Goal: Task Accomplishment & Management: Use online tool/utility

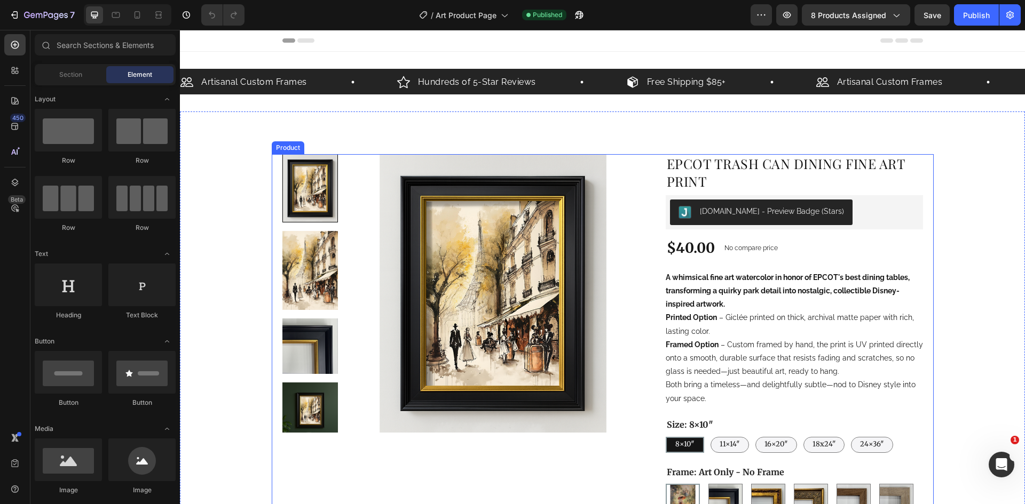
scroll to position [213, 0]
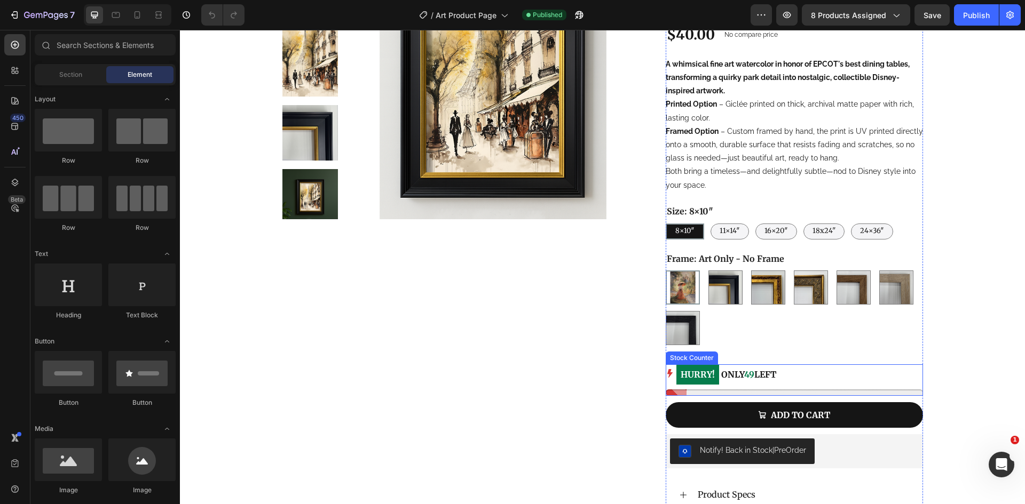
click at [782, 385] on div "HURRY! ONLY 49 LEFT" at bounding box center [794, 375] width 257 height 21
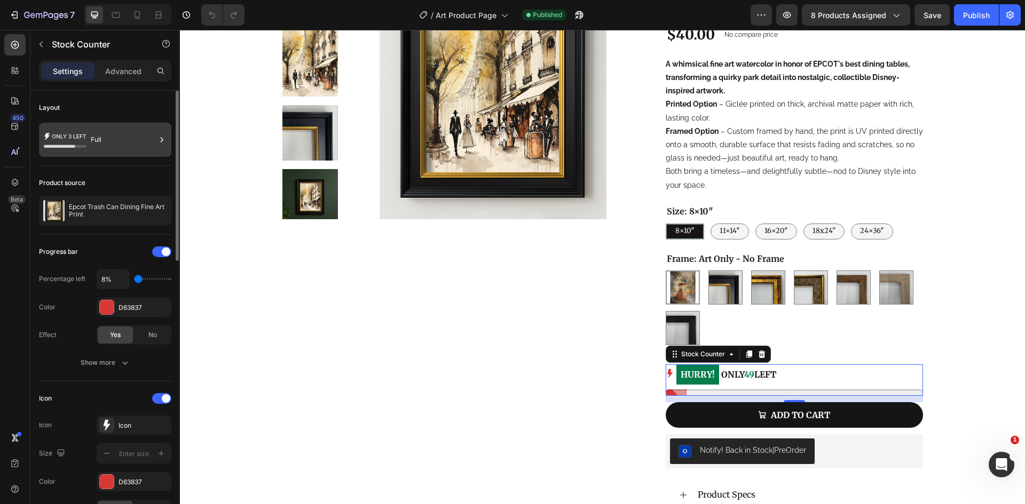
click at [92, 143] on div "Full" at bounding box center [123, 140] width 65 height 25
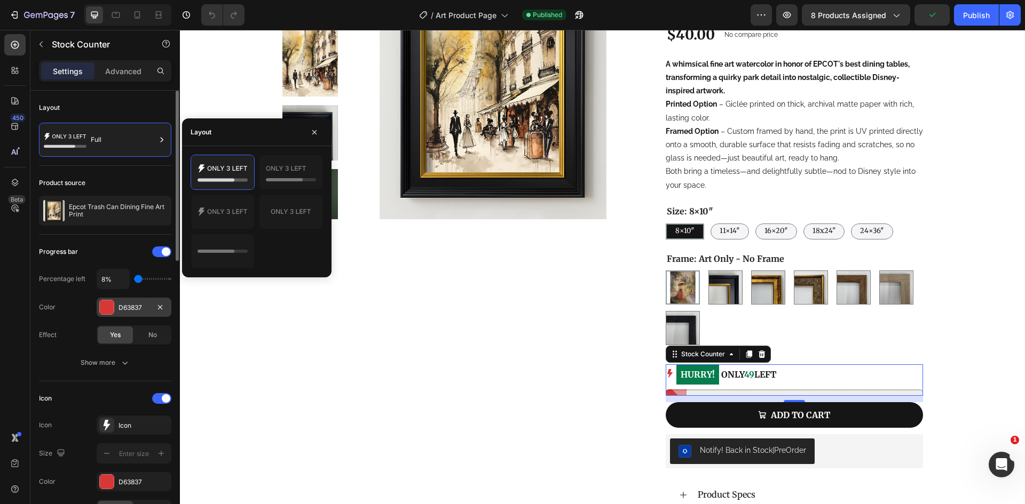
click at [107, 312] on div at bounding box center [107, 307] width 14 height 14
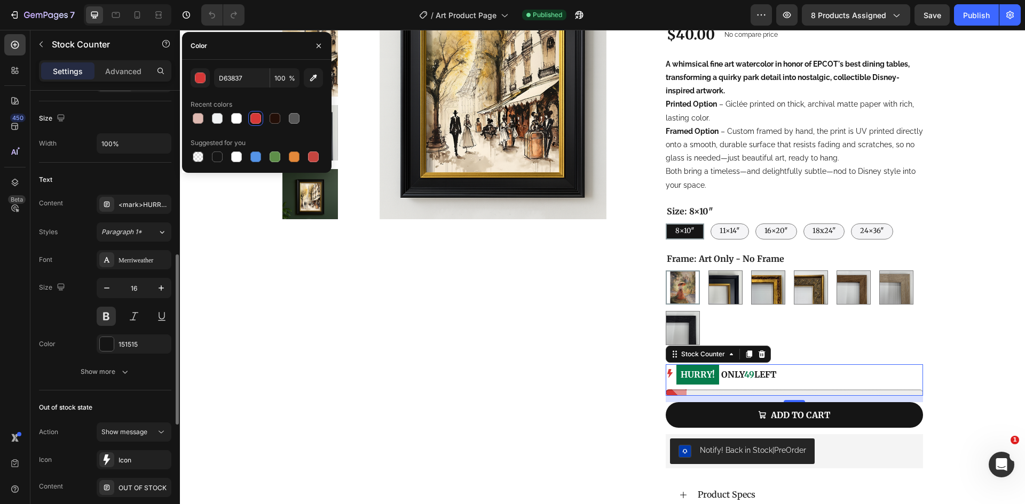
scroll to position [694, 0]
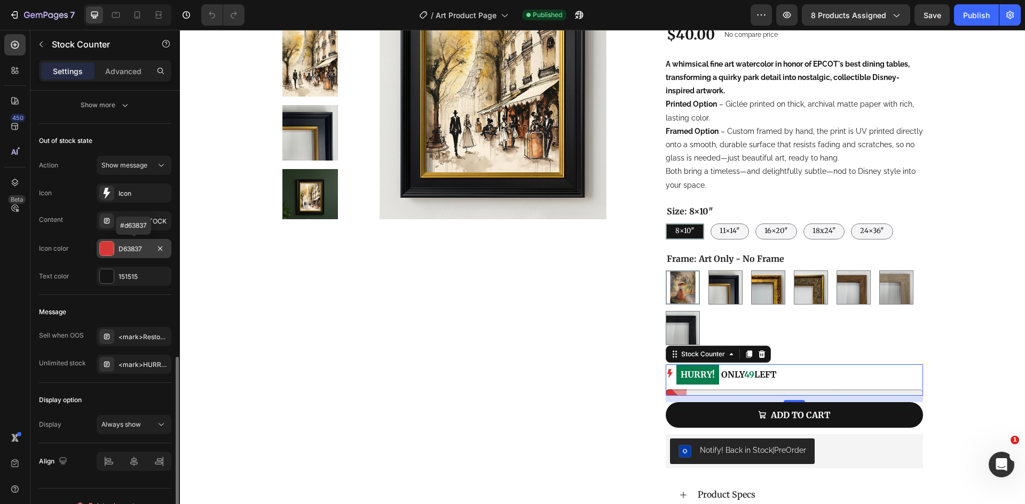
click at [146, 249] on div "D63837" at bounding box center [133, 249] width 31 height 10
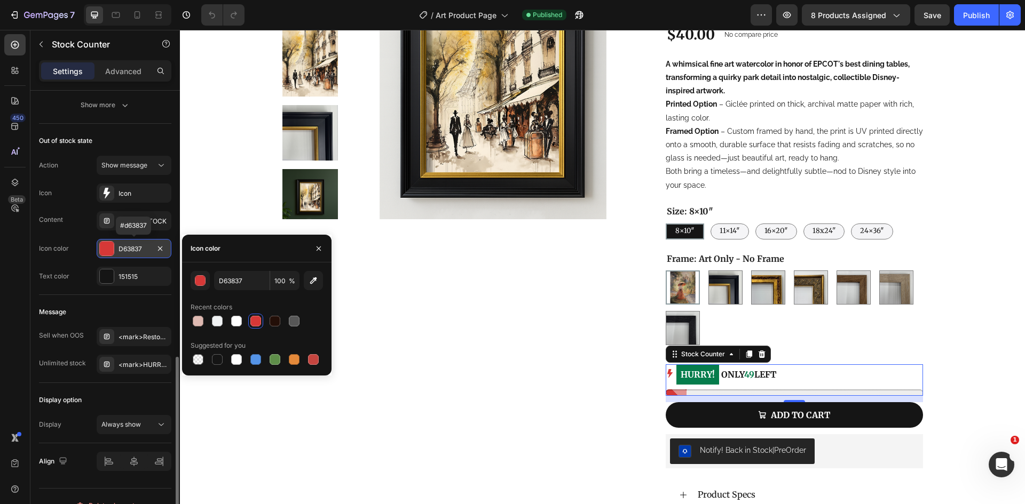
click at [146, 249] on div "D63837" at bounding box center [133, 249] width 31 height 10
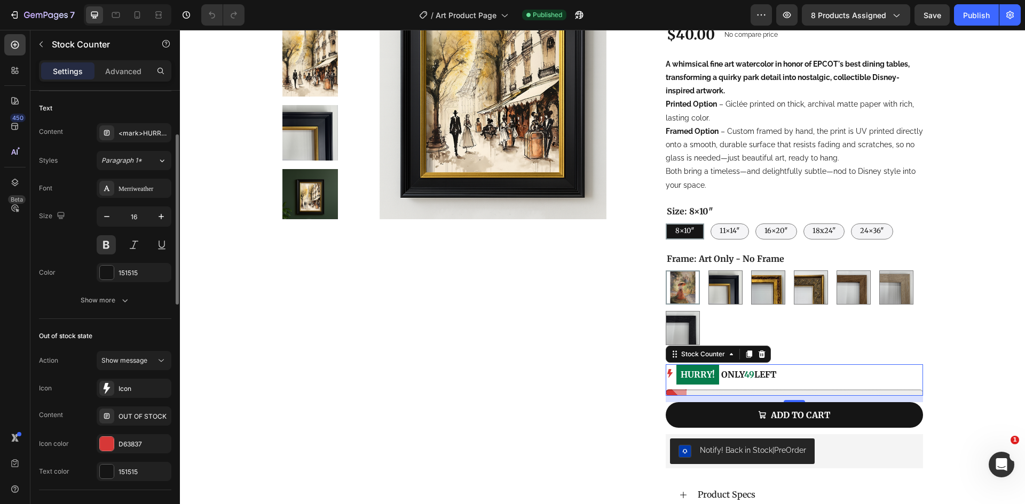
scroll to position [392, 0]
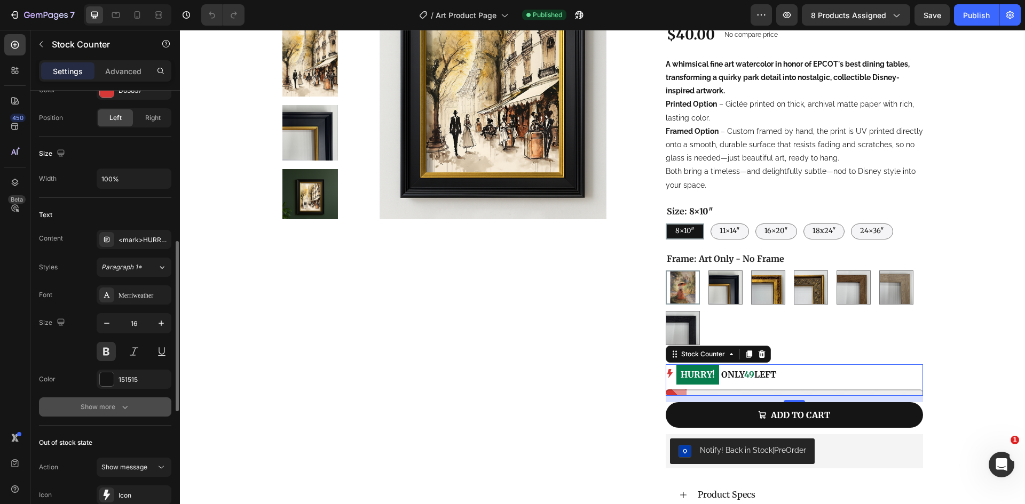
click at [114, 411] on div "Show more" at bounding box center [106, 407] width 50 height 11
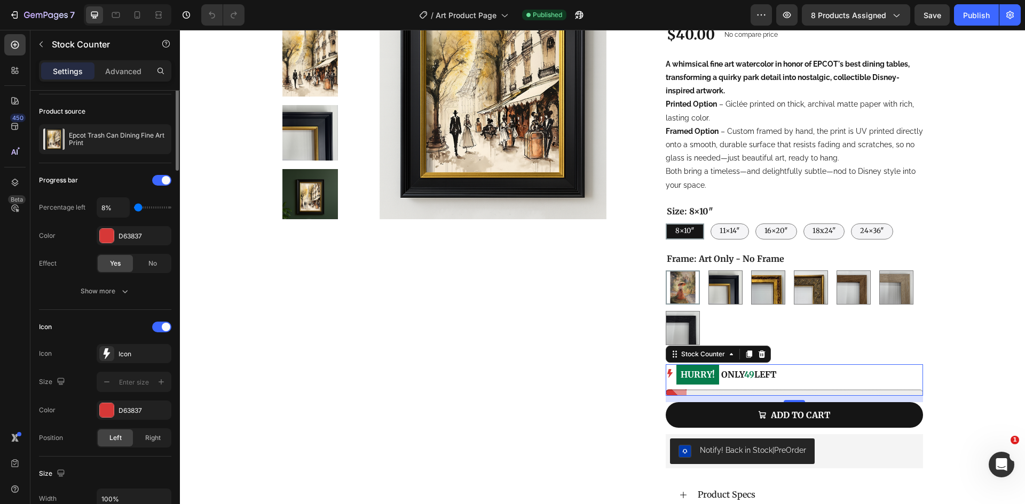
scroll to position [0, 0]
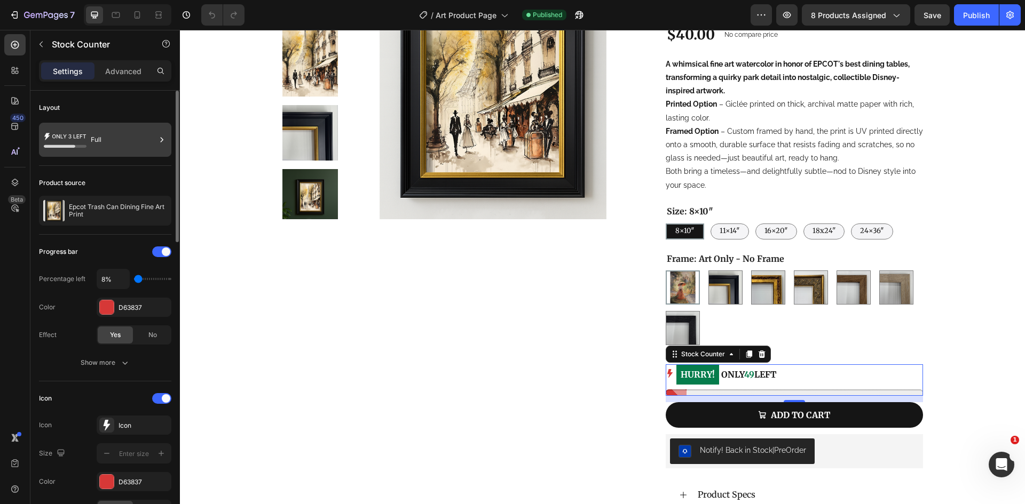
click at [108, 148] on div "Full" at bounding box center [123, 140] width 65 height 25
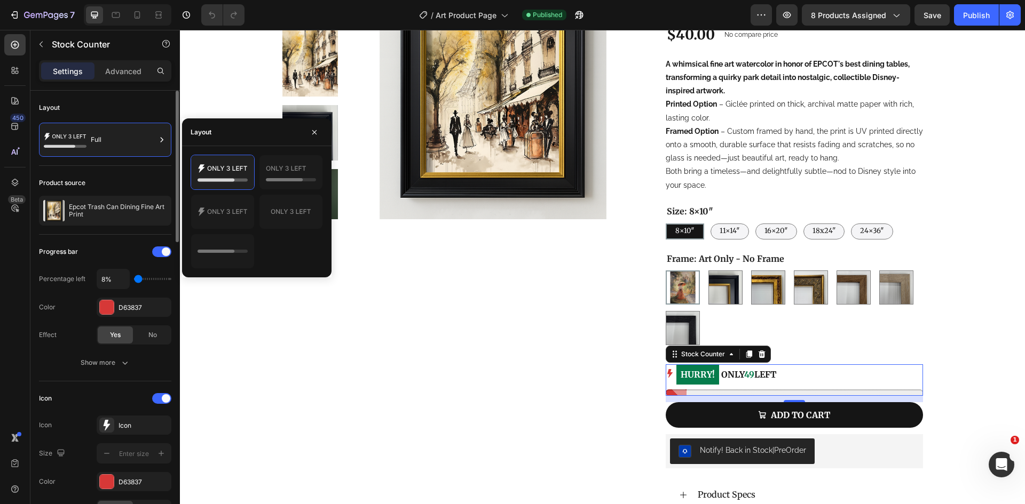
click at [107, 263] on div "Progress bar Percentage left 8% Color D63837 Effect Yes No" at bounding box center [105, 293] width 132 height 101
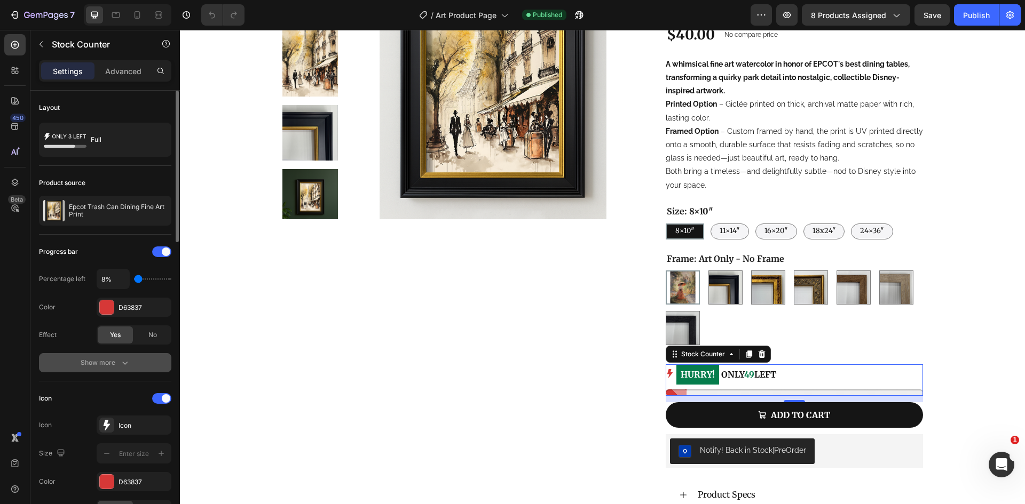
click at [125, 371] on button "Show more" at bounding box center [105, 362] width 132 height 19
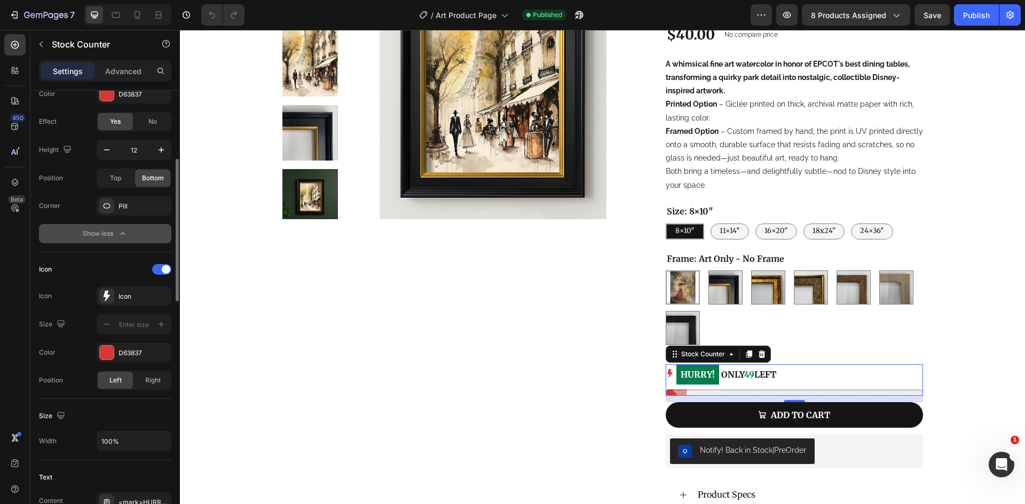
scroll to position [320, 0]
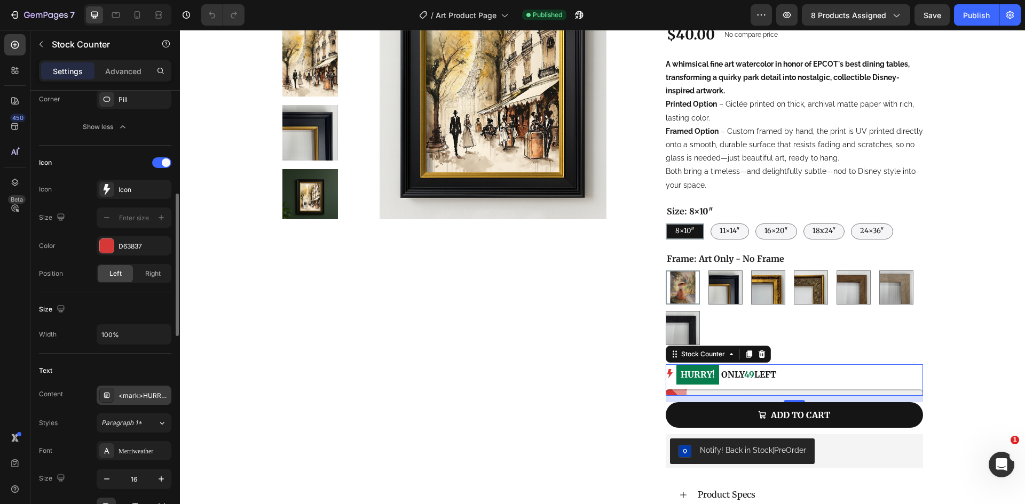
click at [140, 397] on div "<mark>HURRY!</mark> ONLY %number% LEFT" at bounding box center [143, 396] width 50 height 10
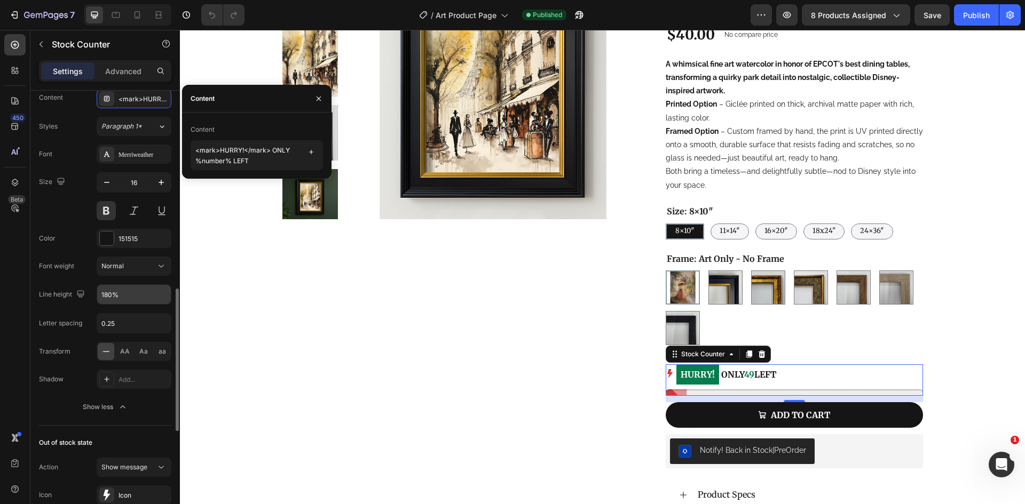
scroll to position [297, 0]
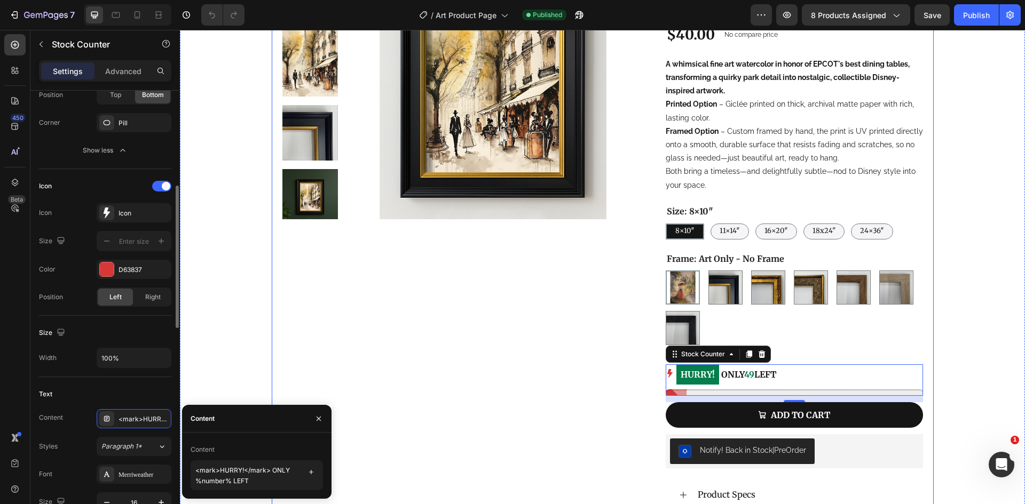
click at [449, 345] on div "Product Images" at bounding box center [457, 282] width 350 height 683
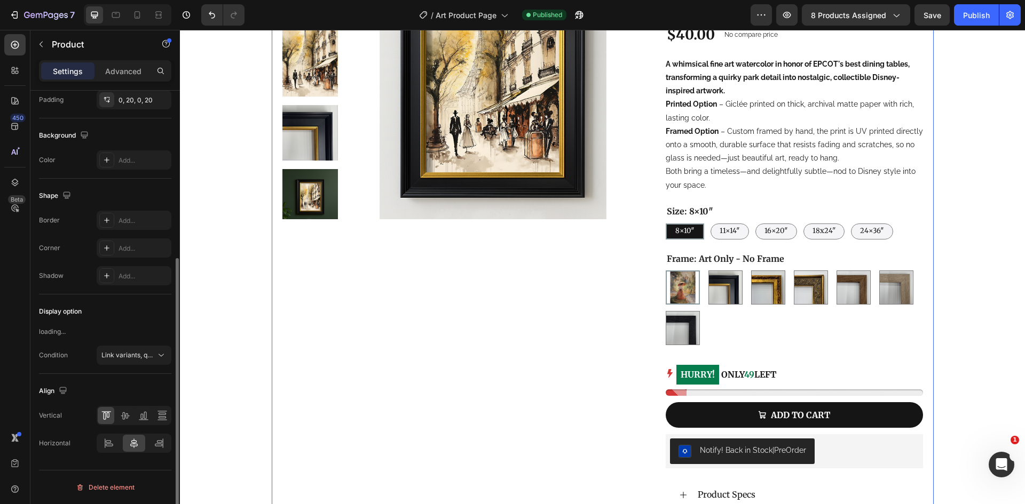
scroll to position [0, 0]
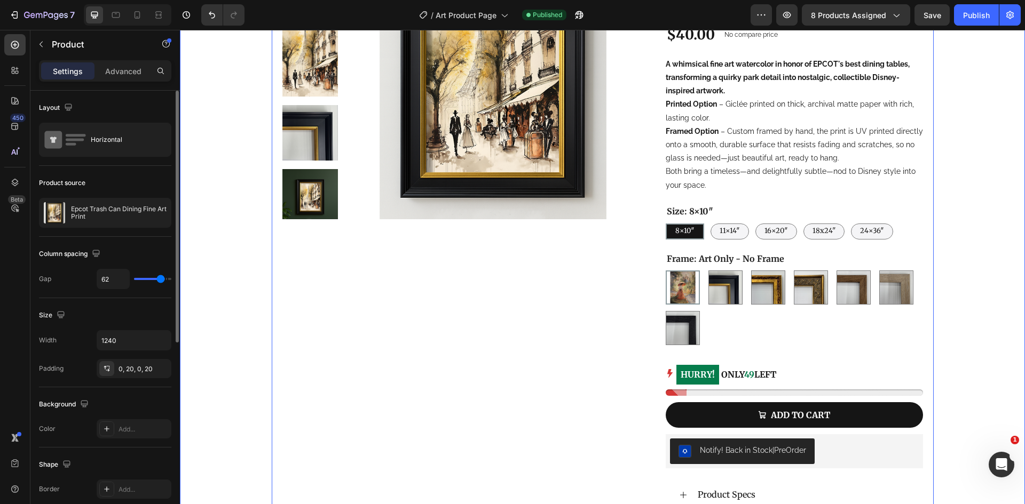
click at [267, 355] on div "Product Images Epcot Trash Can Dining Fine Art Print Product Title [DOMAIN_NAME…" at bounding box center [602, 269] width 845 height 743
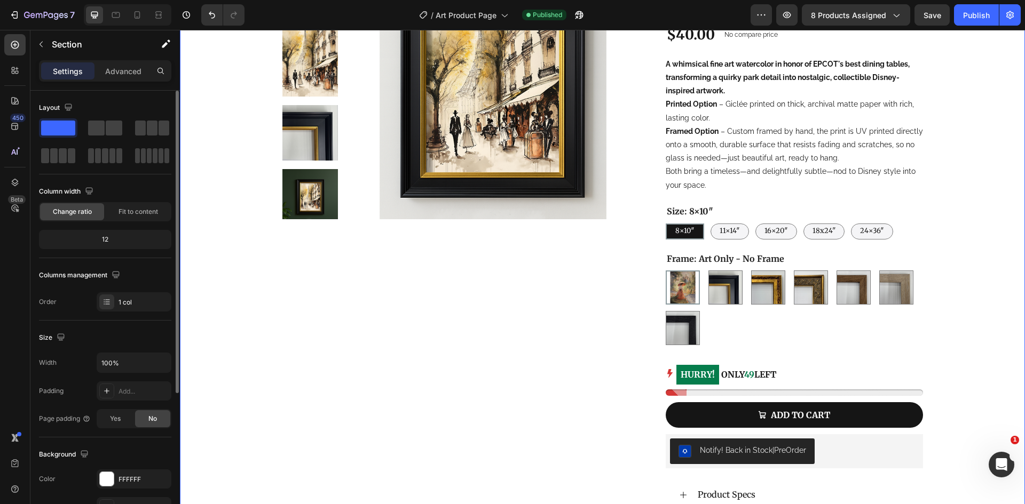
click at [234, 354] on div "Product Images Epcot Trash Can Dining Fine Art Print Product Title [DOMAIN_NAME…" at bounding box center [602, 269] width 845 height 743
click at [824, 381] on div "HURRY! ONLY 49 LEFT" at bounding box center [794, 375] width 257 height 21
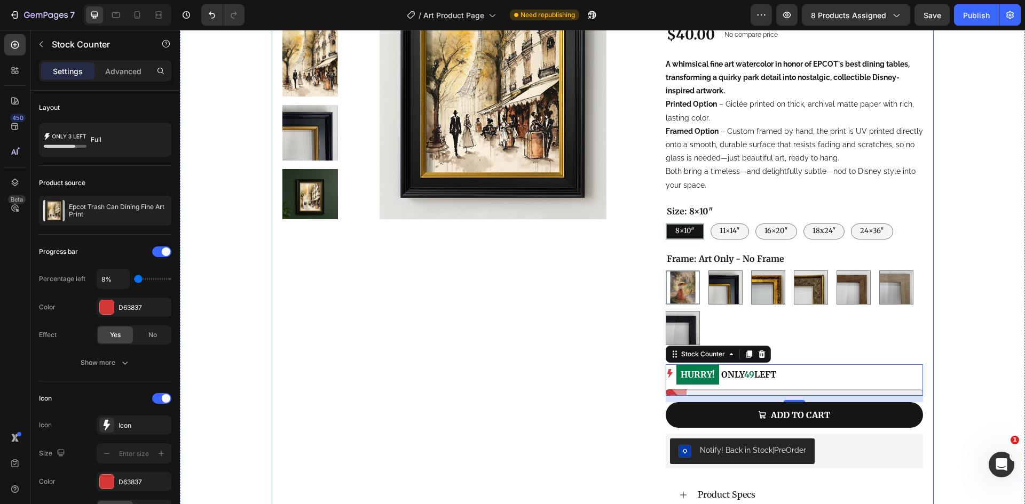
click at [484, 396] on div "Product Images" at bounding box center [457, 282] width 350 height 683
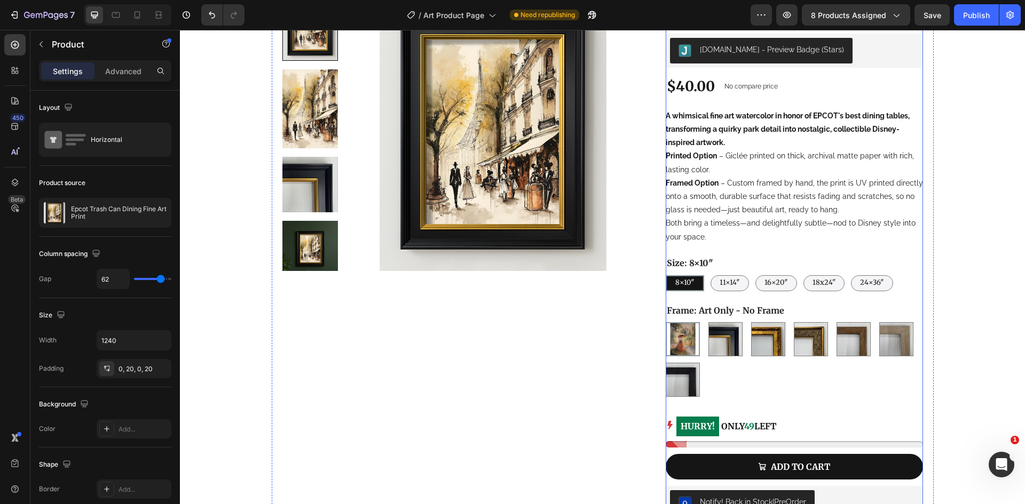
scroll to position [160, 0]
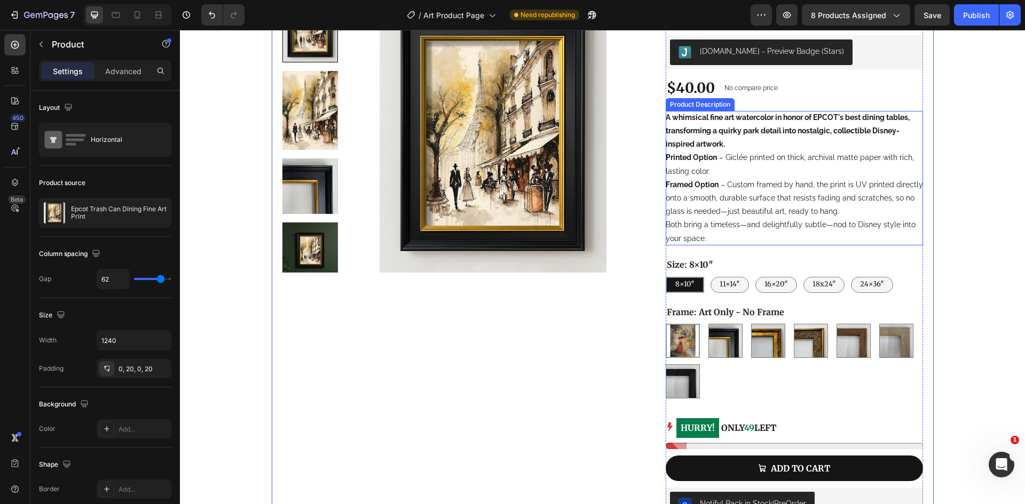
click at [760, 138] on div "A whimsical fine art watercolor in honor of EPCOT's best dining tables, transfo…" at bounding box center [794, 178] width 257 height 135
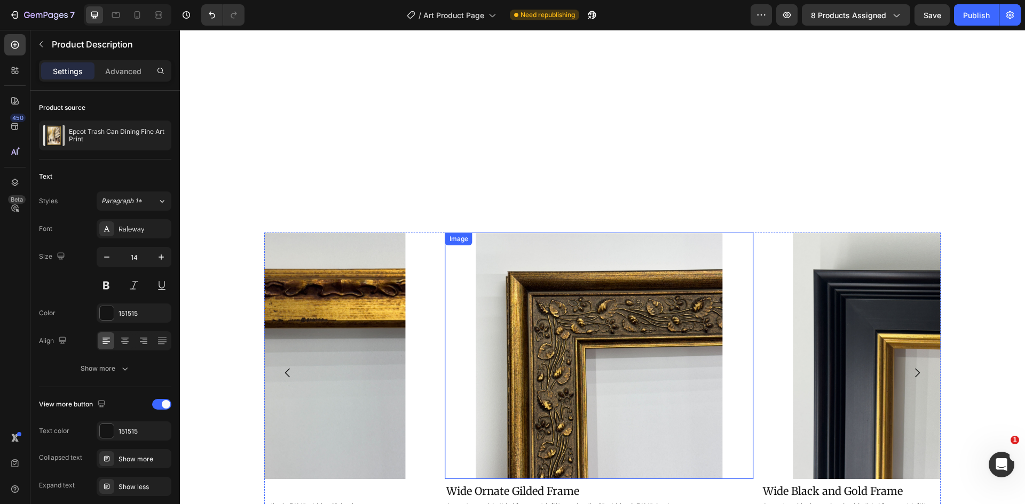
scroll to position [1655, 0]
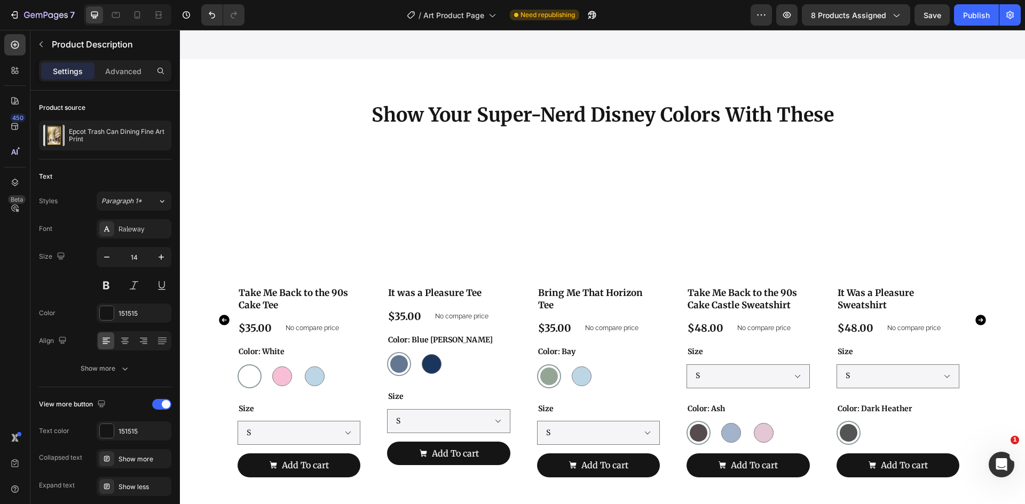
select select "16×20″"
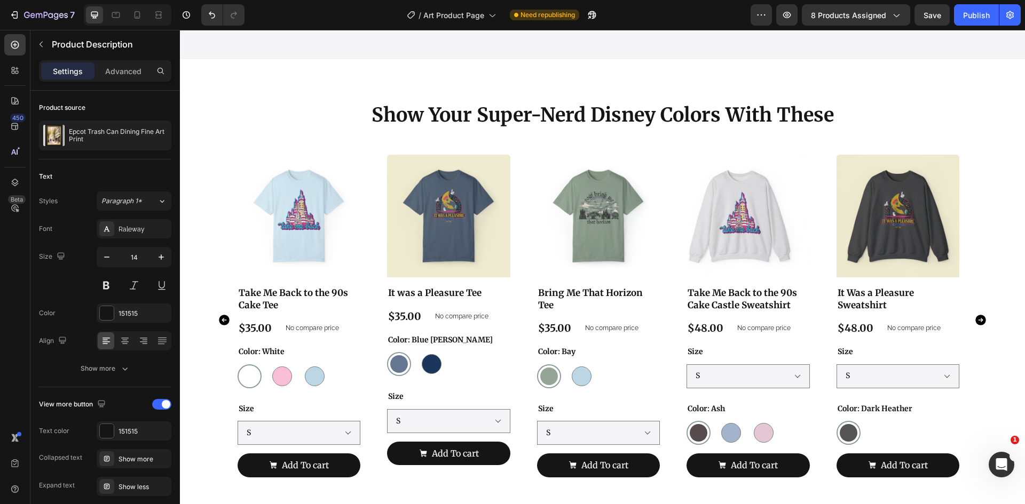
select select "XL"
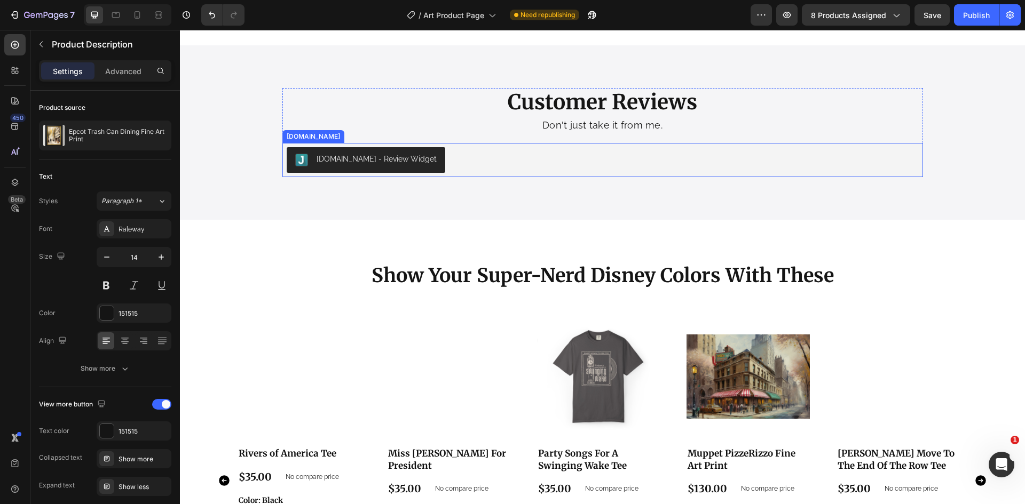
scroll to position [1494, 0]
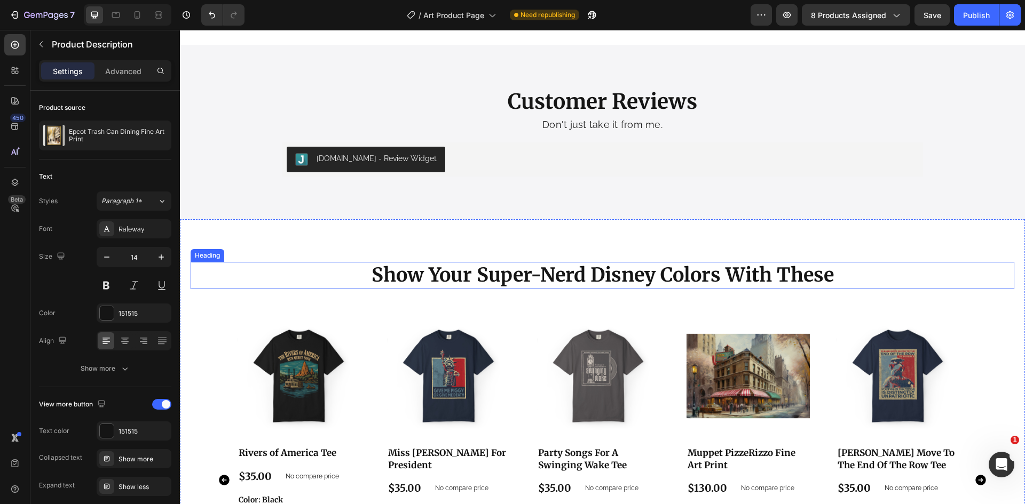
click at [563, 257] on div "Show Your Super-Nerd Disney Colors With These Heading Product Images Rivers of …" at bounding box center [602, 466] width 845 height 495
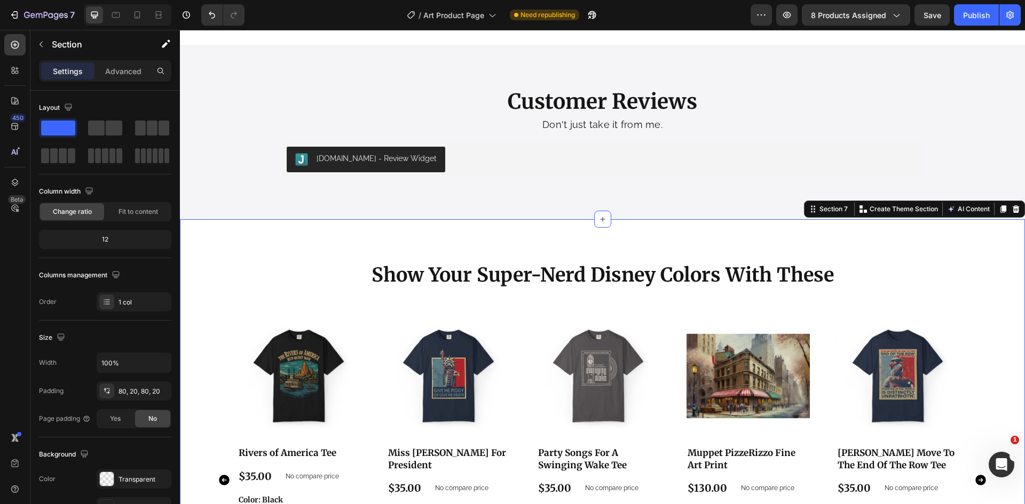
click at [551, 270] on h2 "Show Your Super-Nerd Disney Colors With These" at bounding box center [603, 275] width 824 height 27
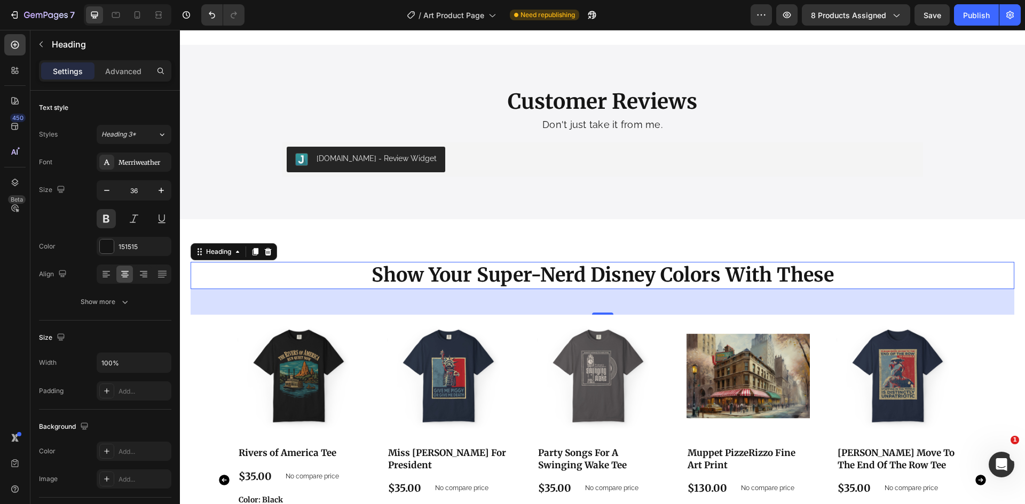
click at [551, 270] on h2 "Show Your Super-Nerd Disney Colors With These" at bounding box center [603, 275] width 824 height 27
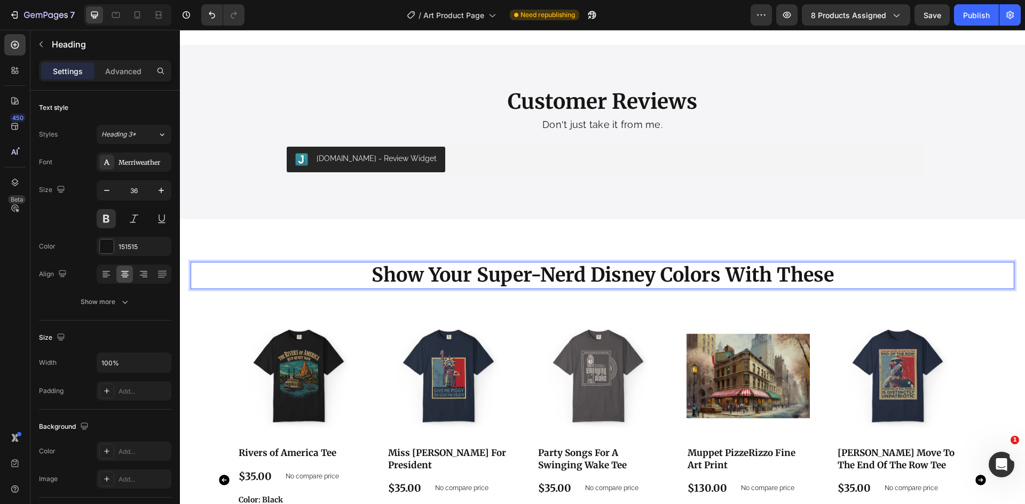
click at [551, 270] on p "Show Your Super-Nerd Disney Colors With These" at bounding box center [602, 275] width 821 height 25
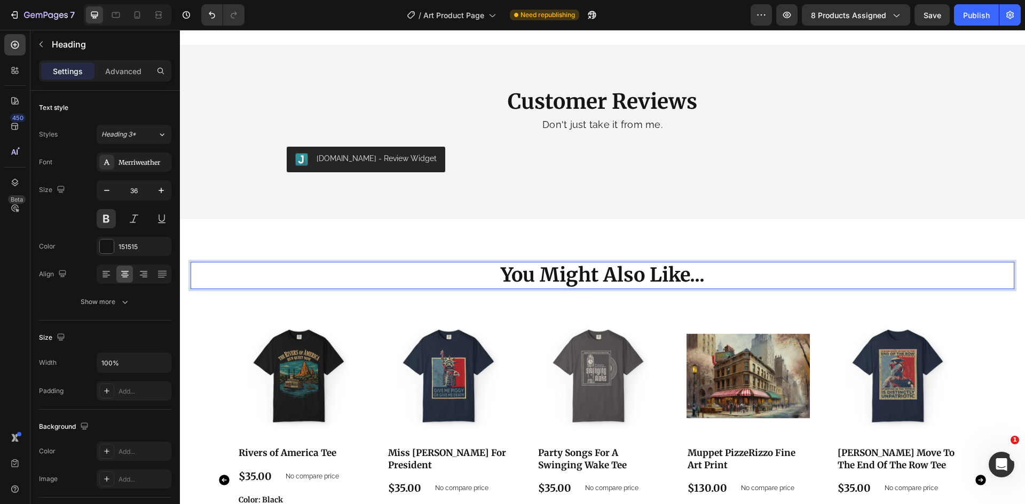
click at [551, 270] on p "You Might Also Like..." at bounding box center [602, 275] width 821 height 25
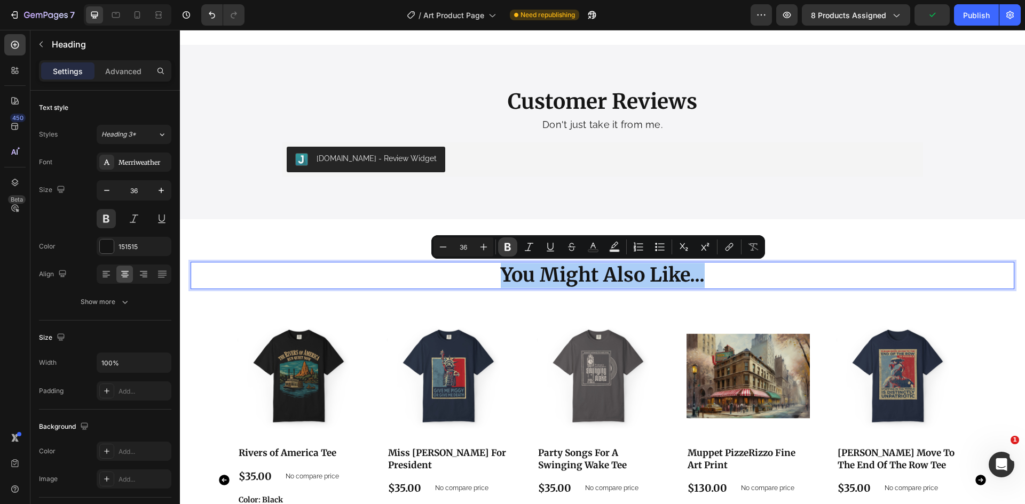
click at [510, 251] on icon "Editor contextual toolbar" at bounding box center [507, 247] width 11 height 11
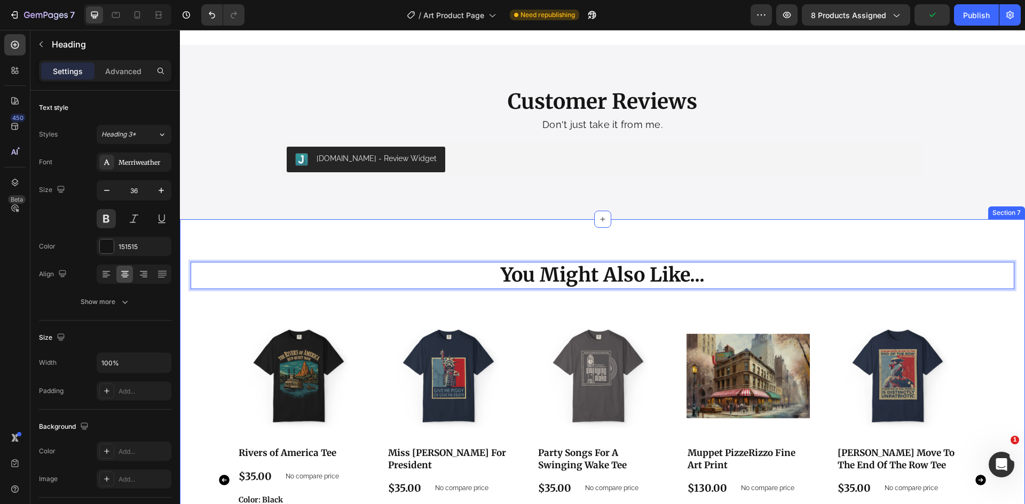
click at [517, 290] on div "You Might Also Like... Heading 48 Product Images Rivers of America Tee Product …" at bounding box center [603, 466] width 824 height 409
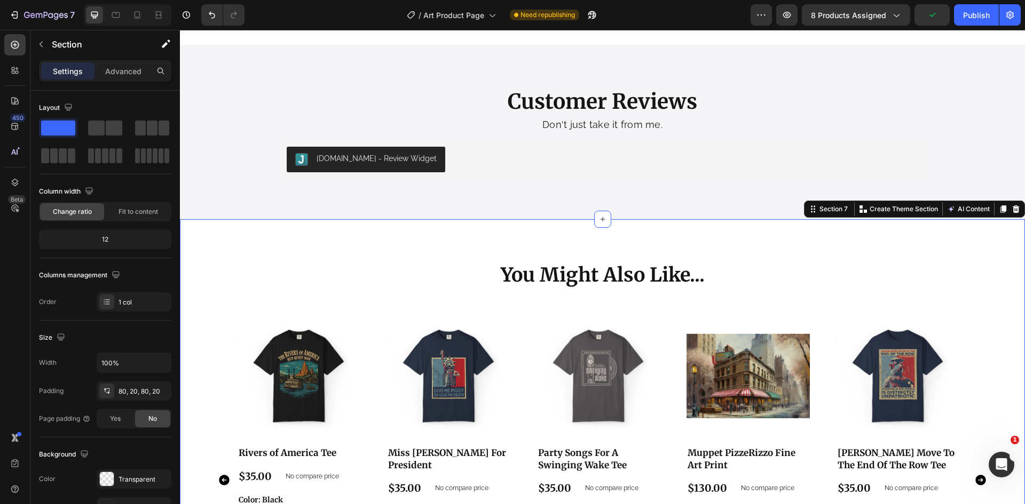
click at [517, 290] on div "⁠⁠⁠⁠⁠⁠⁠ You Might Also Like... Heading Product Images Rivers of America Tee Pro…" at bounding box center [603, 466] width 824 height 409
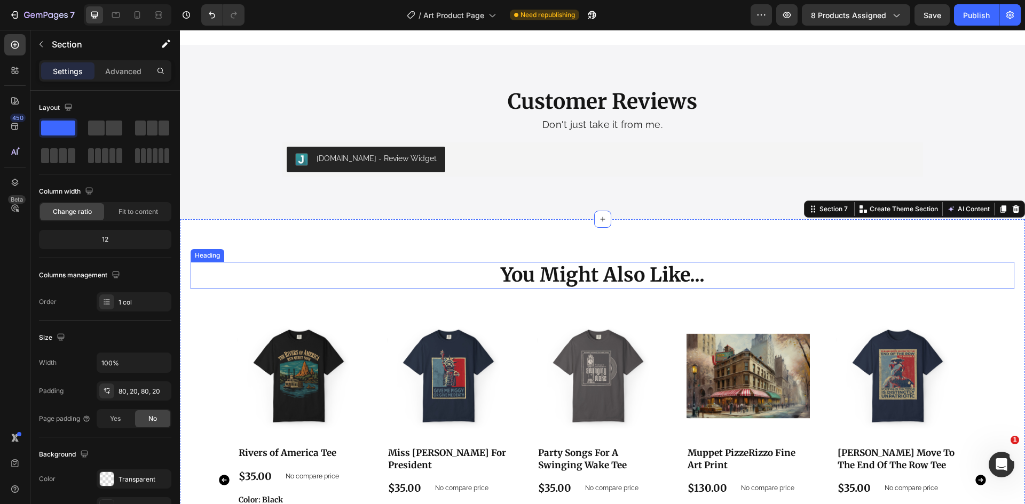
click at [520, 270] on strong "You Might Also Like..." at bounding box center [603, 275] width 204 height 24
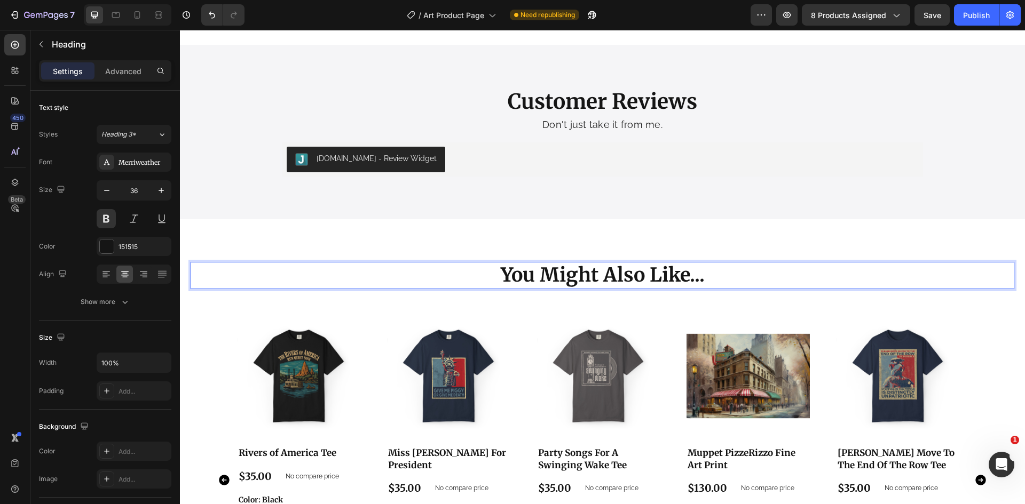
click at [520, 270] on strong "You Might Also Like..." at bounding box center [603, 275] width 204 height 24
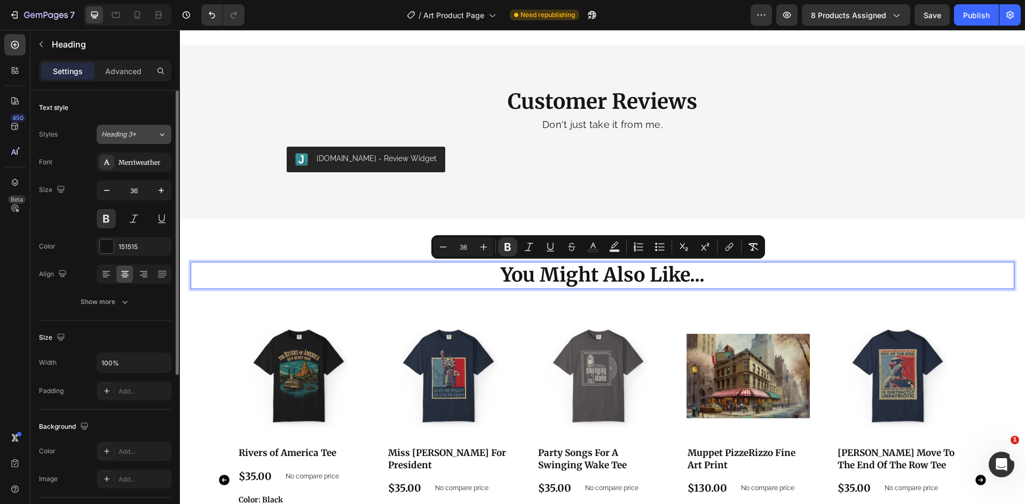
click at [136, 136] on span "Heading 3*" at bounding box center [118, 135] width 35 height 10
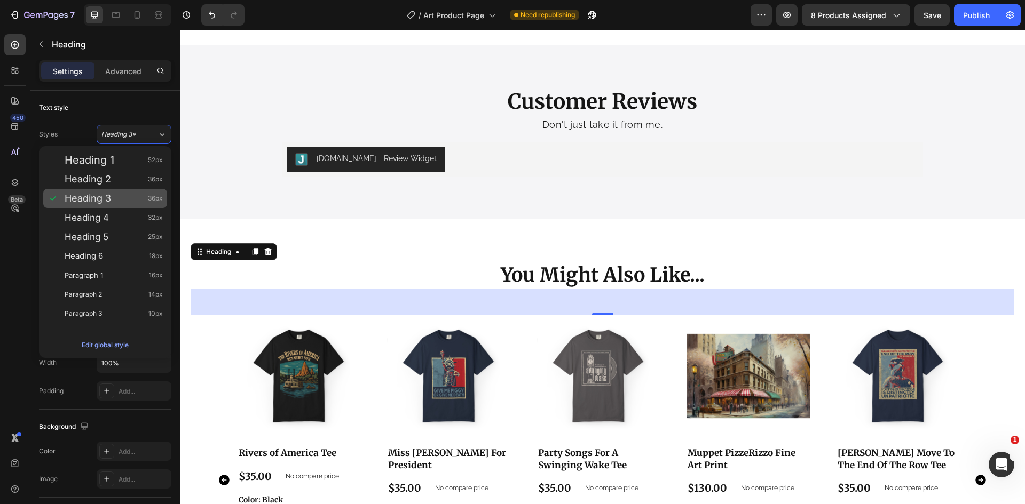
click at [126, 200] on div "Heading 3 36px" at bounding box center [114, 198] width 98 height 11
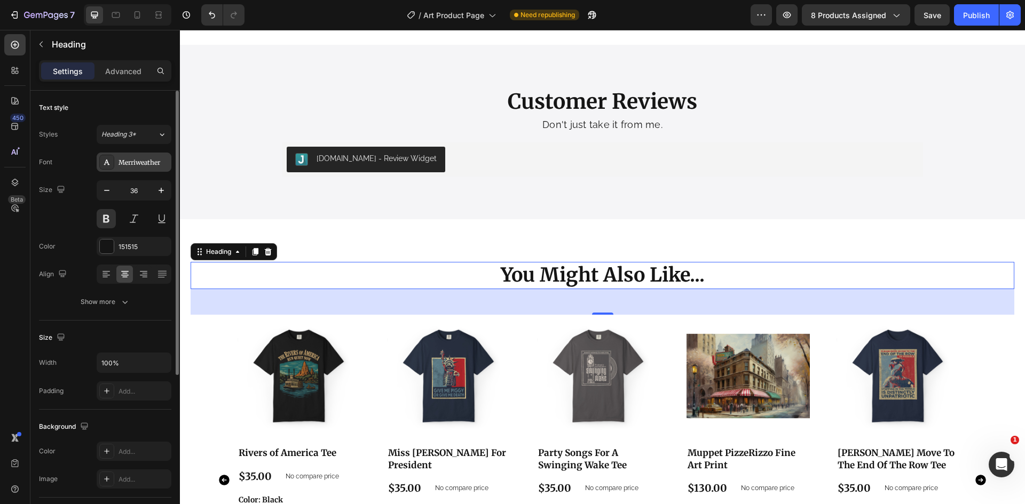
click at [127, 164] on div "Merriweather" at bounding box center [143, 163] width 50 height 10
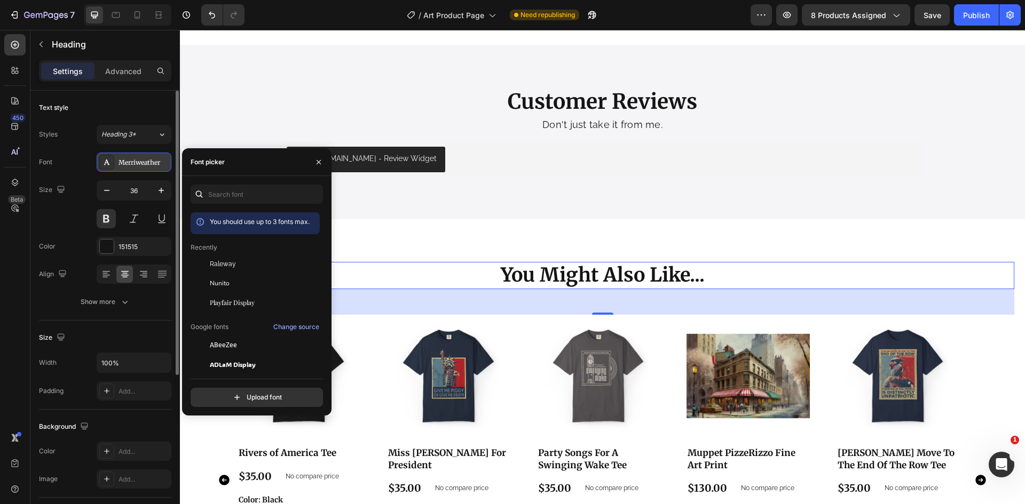
click at [127, 164] on div "Merriweather" at bounding box center [143, 163] width 50 height 10
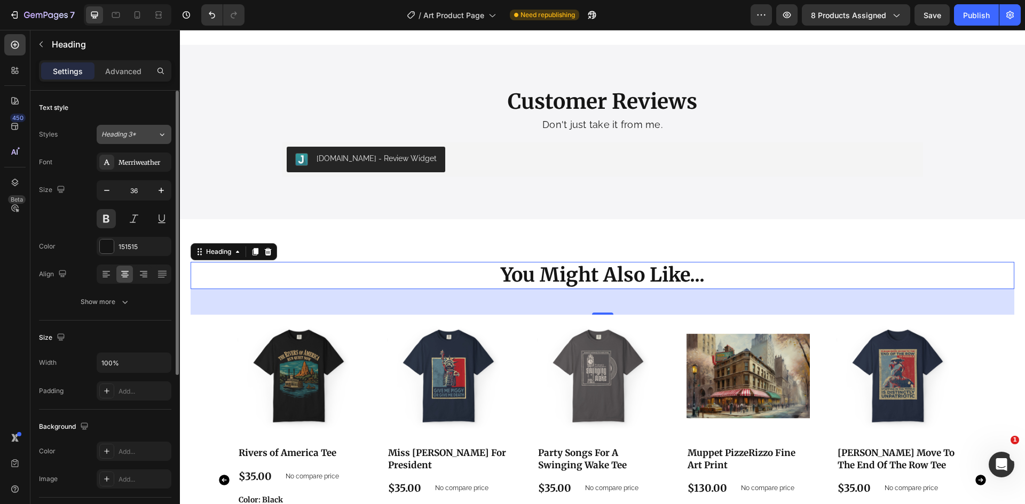
click at [131, 141] on button "Heading 3*" at bounding box center [134, 134] width 75 height 19
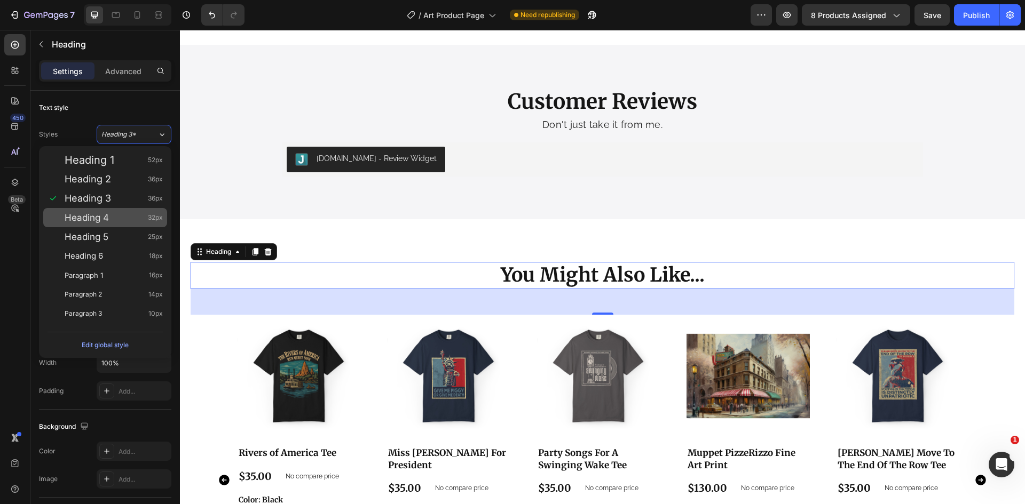
click at [111, 219] on div "Heading 4 32px" at bounding box center [114, 217] width 98 height 11
type input "32"
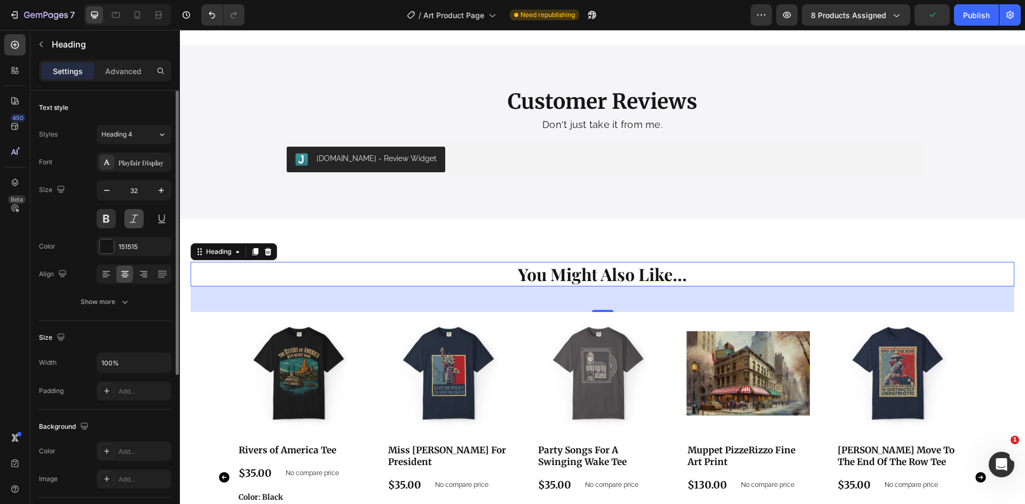
click at [132, 224] on button at bounding box center [133, 218] width 19 height 19
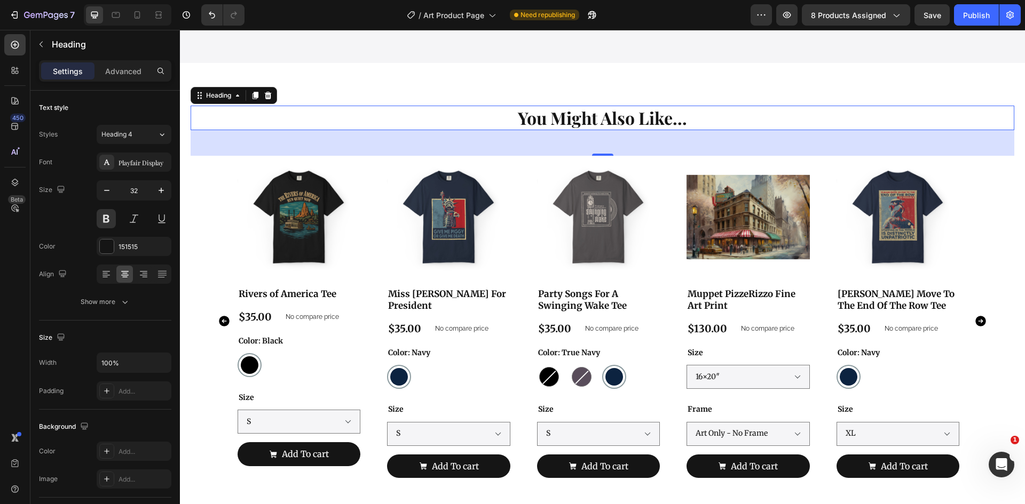
scroll to position [1655, 0]
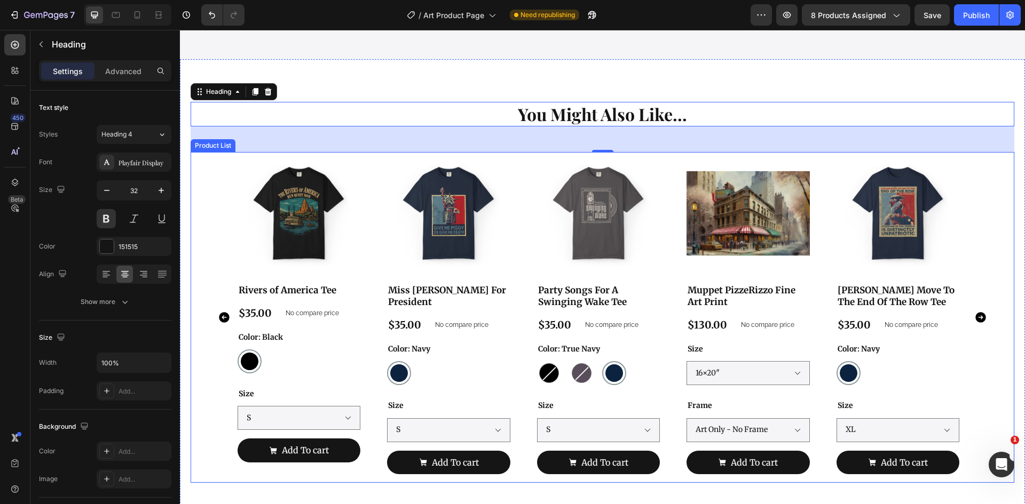
click at [669, 230] on div "Product Images Rivers of America Tee Product Title $35.00 Product Price Product…" at bounding box center [603, 317] width 730 height 331
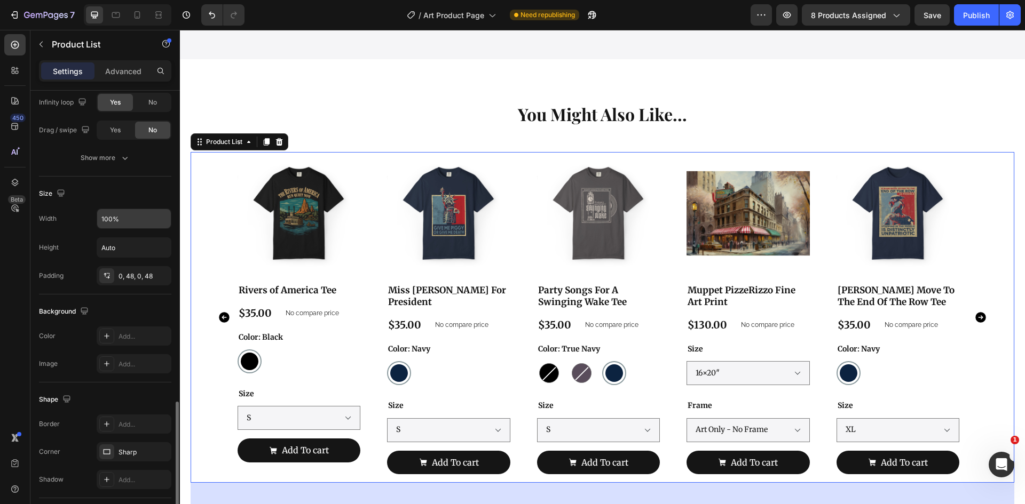
scroll to position [660, 0]
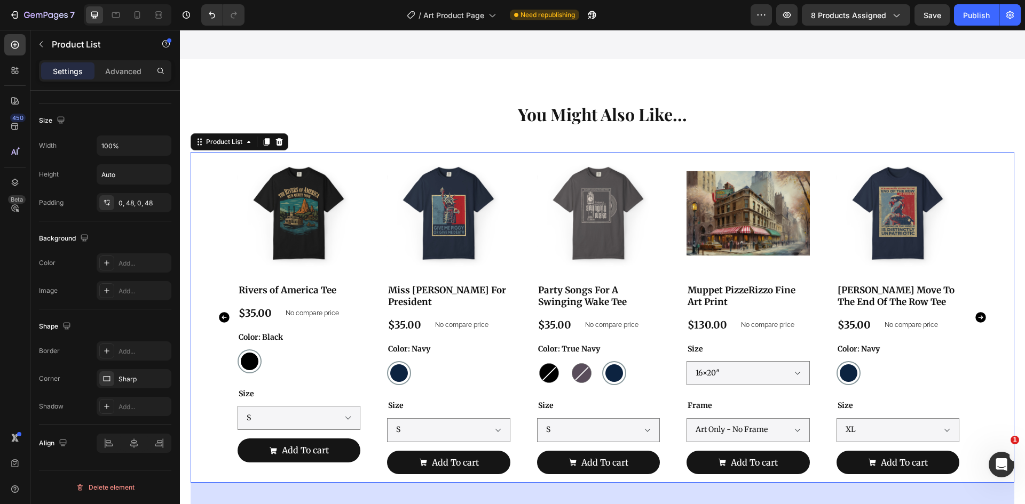
click at [223, 434] on div "Product Images Rivers of America Tee Product Title $35.00 Product Price Product…" at bounding box center [602, 317] width 772 height 331
click at [312, 383] on div "Color: Black Black Black Size S M L XL 2XL 3XL 4XL" at bounding box center [299, 380] width 123 height 100
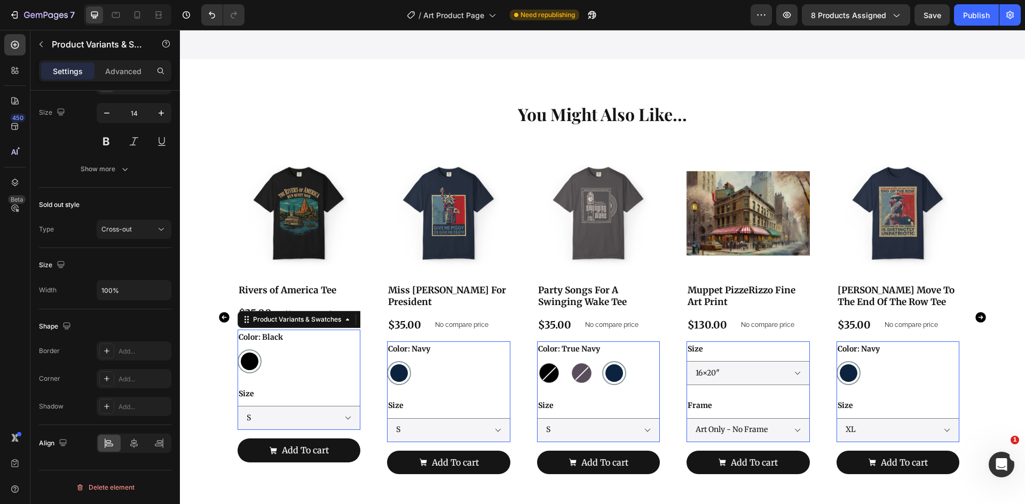
scroll to position [0, 0]
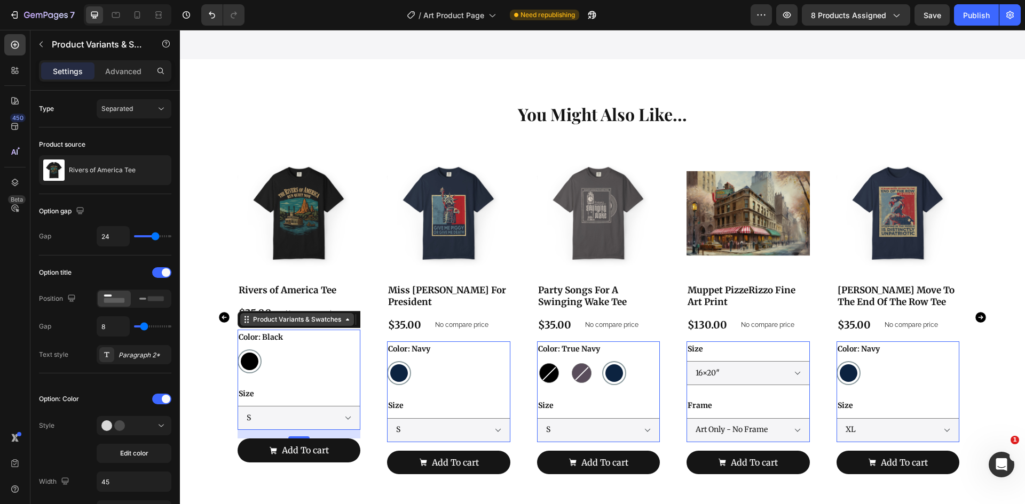
click at [349, 318] on icon at bounding box center [347, 319] width 9 height 9
click at [315, 356] on div "Black Black" at bounding box center [299, 362] width 123 height 24
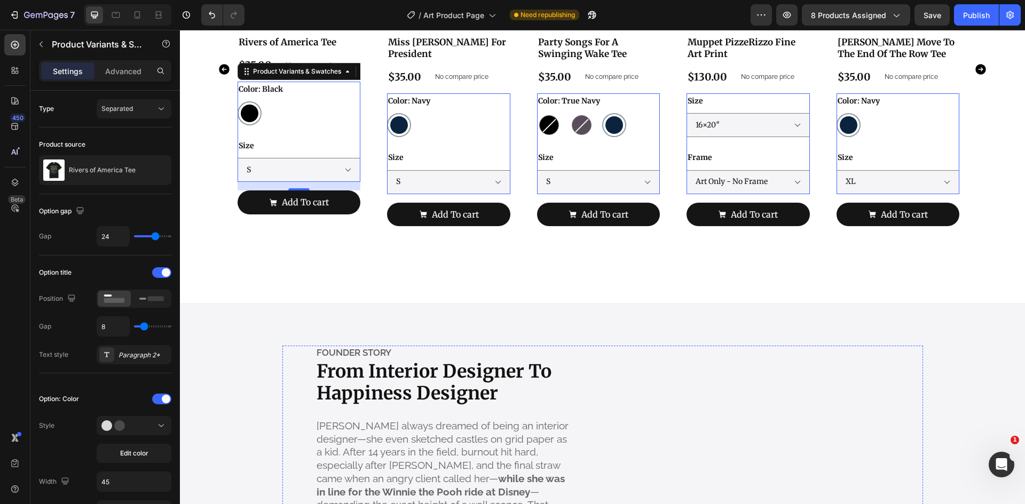
scroll to position [1815, 0]
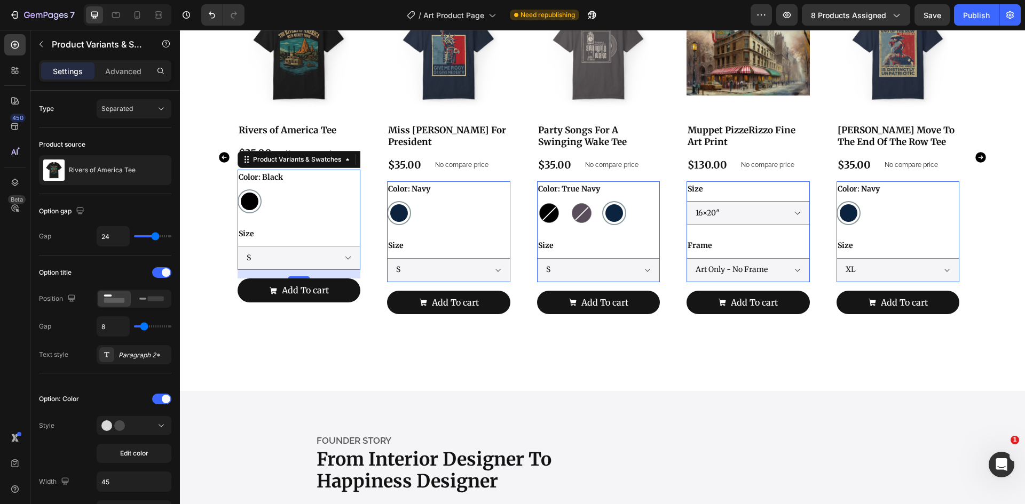
click at [322, 231] on div "Size S M L XL 2XL 3XL 4XL" at bounding box center [299, 248] width 123 height 44
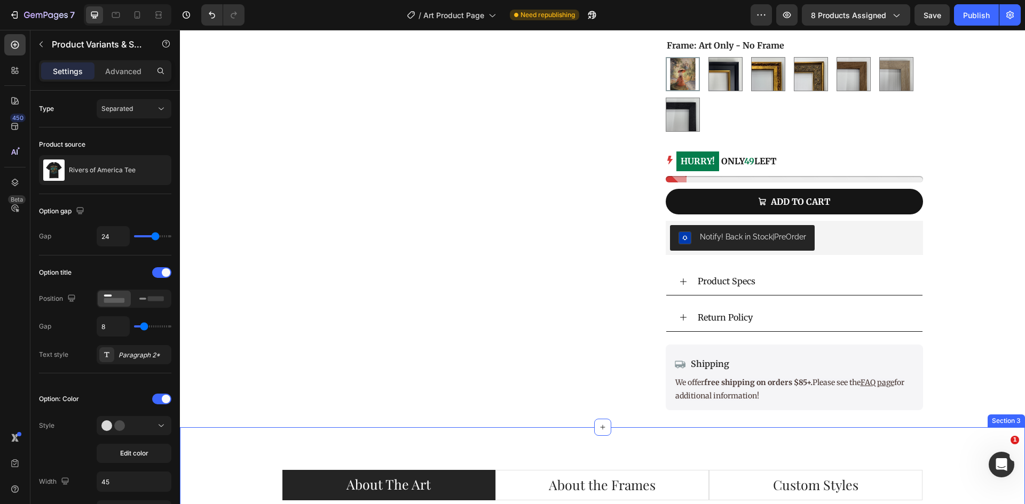
scroll to position [160, 0]
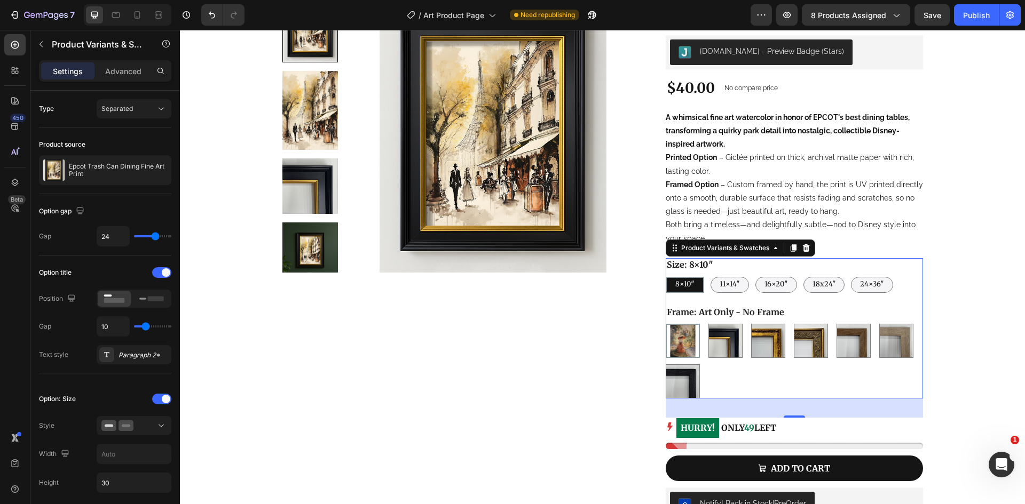
drag, startPoint x: 969, startPoint y: 13, endPoint x: 952, endPoint y: 29, distance: 23.4
click at [952, 29] on div "7 Version history / Art Product Page Need republishing Preview 8 products assig…" at bounding box center [512, 15] width 1025 height 30
